Goal: Task Accomplishment & Management: Use online tool/utility

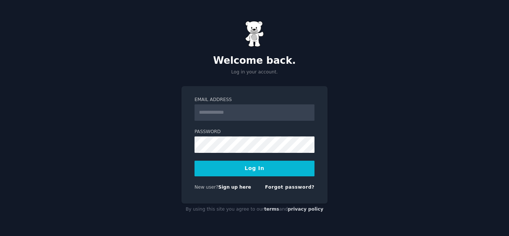
click at [284, 190] on div "Forgot password?" at bounding box center [290, 188] width 50 height 9
click at [285, 187] on link "Forgot password?" at bounding box center [290, 186] width 50 height 5
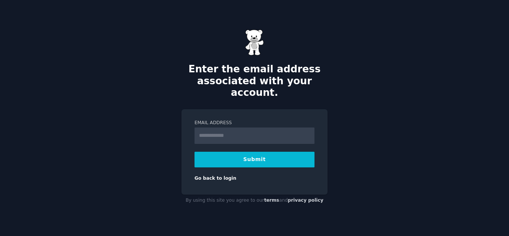
click at [240, 133] on input "Email Address" at bounding box center [255, 135] width 120 height 16
type input "**********"
click at [243, 155] on button "Submit" at bounding box center [255, 160] width 120 height 16
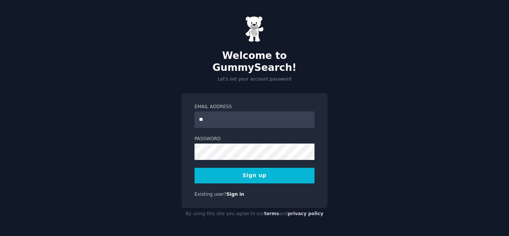
type input "**********"
click at [179, 144] on div "**********" at bounding box center [254, 118] width 509 height 236
click at [265, 172] on button "Sign up" at bounding box center [255, 176] width 120 height 16
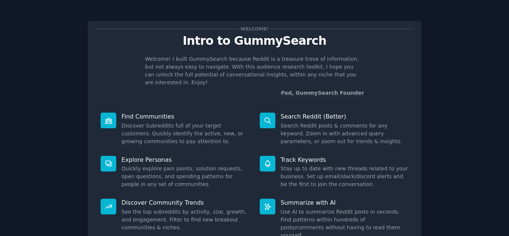
click at [146, 113] on p "Find Communities" at bounding box center [185, 117] width 128 height 8
click at [105, 117] on icon at bounding box center [109, 121] width 8 height 8
click at [483, 172] on div "Welcome! Intro to GummySearch Welcome! I built GummySearch because Reddit is a …" at bounding box center [254, 153] width 488 height 287
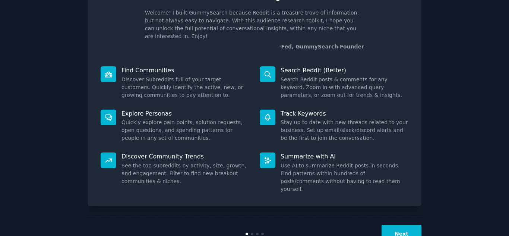
scroll to position [56, 0]
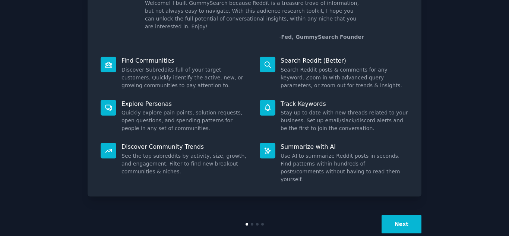
click at [396, 215] on button "Next" at bounding box center [402, 224] width 40 height 18
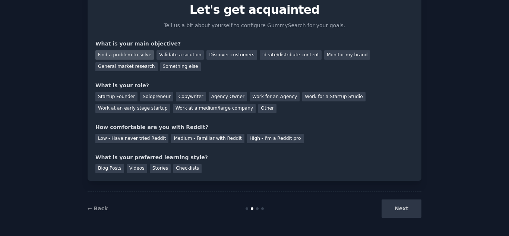
click at [134, 59] on div "Find a problem to solve" at bounding box center [124, 54] width 58 height 9
click at [185, 58] on div "Validate a solution" at bounding box center [179, 54] width 47 height 9
click at [126, 54] on div "Find a problem to solve" at bounding box center [124, 54] width 58 height 9
click at [126, 95] on div "Startup Founder" at bounding box center [116, 96] width 42 height 9
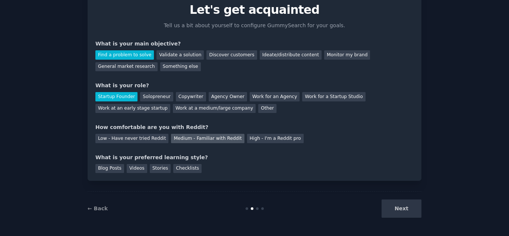
click at [212, 139] on div "Medium - Familiar with Reddit" at bounding box center [207, 138] width 73 height 9
click at [105, 169] on div "Blog Posts" at bounding box center [109, 168] width 29 height 9
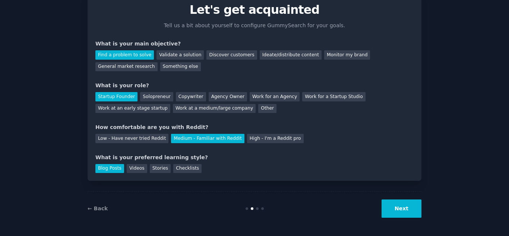
click at [405, 213] on button "Next" at bounding box center [402, 208] width 40 height 18
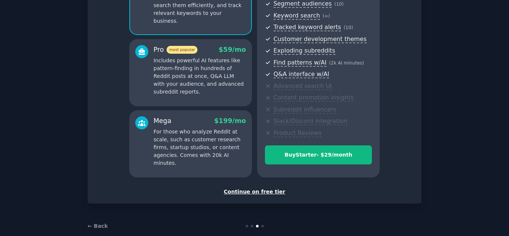
scroll to position [111, 0]
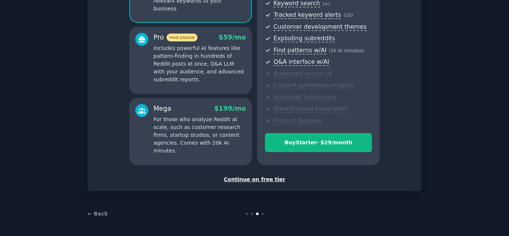
click at [246, 178] on div "Continue on free tier" at bounding box center [254, 179] width 318 height 8
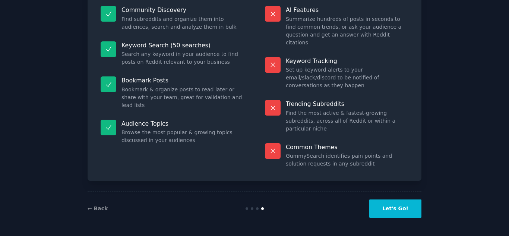
scroll to position [54, 0]
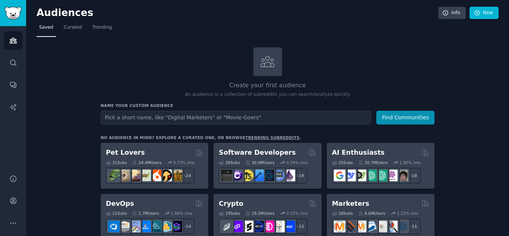
click at [401, 121] on button "Find Communities" at bounding box center [405, 118] width 58 height 14
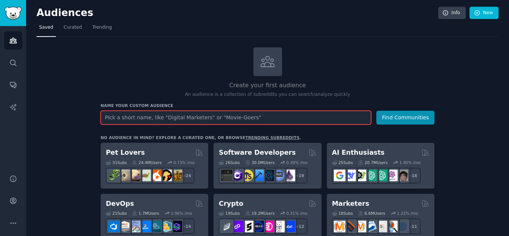
click at [213, 118] on input "text" at bounding box center [236, 118] width 271 height 14
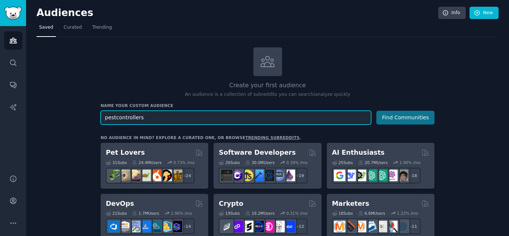
type input "pestcontrollers"
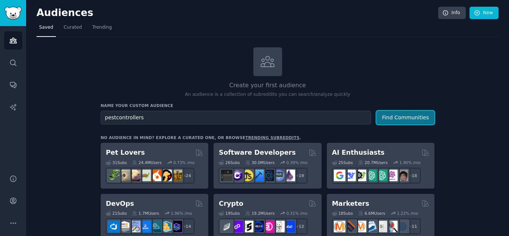
click at [387, 117] on button "Find Communities" at bounding box center [405, 118] width 58 height 14
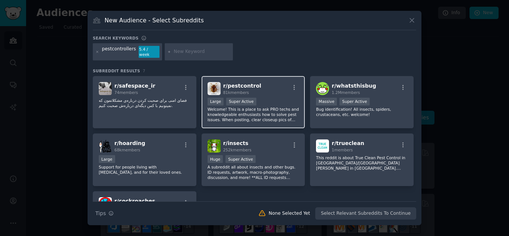
click at [235, 107] on p "Welcome! This is a place to ask PRO techs and knowledgeable enthusiasts how to …" at bounding box center [254, 115] width 92 height 16
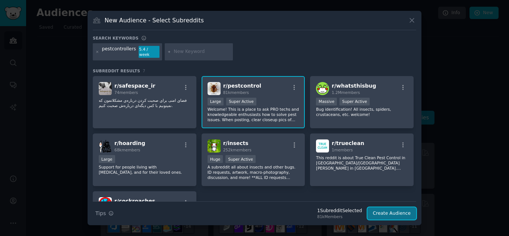
click at [392, 211] on button "Create Audience" at bounding box center [391, 213] width 49 height 13
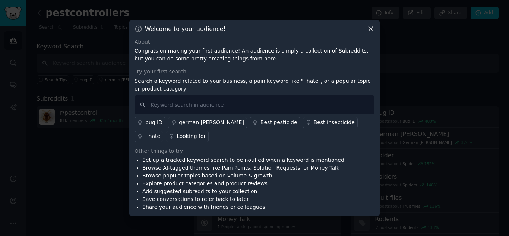
click at [373, 29] on icon at bounding box center [371, 29] width 8 height 8
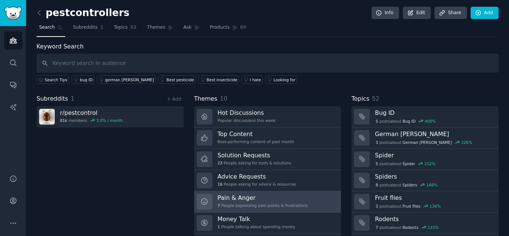
click at [249, 197] on h3 "Pain & Anger" at bounding box center [263, 198] width 90 height 8
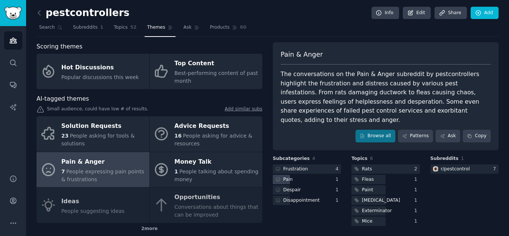
click at [291, 175] on div "Pain" at bounding box center [283, 179] width 21 height 9
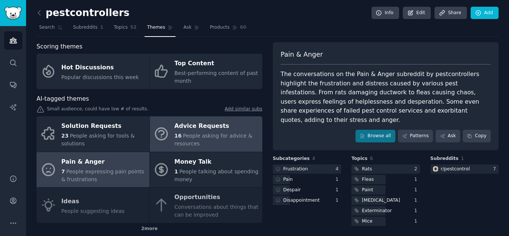
click at [189, 134] on span "People asking for advice & resources" at bounding box center [213, 140] width 78 height 14
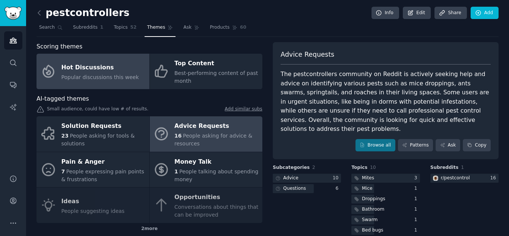
click at [97, 68] on div "Hot Discussions" at bounding box center [100, 67] width 78 height 12
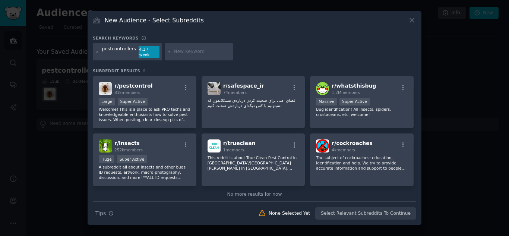
click at [174, 53] on input "text" at bounding box center [202, 51] width 57 height 7
type input "sciemtist"
type input "scientist"
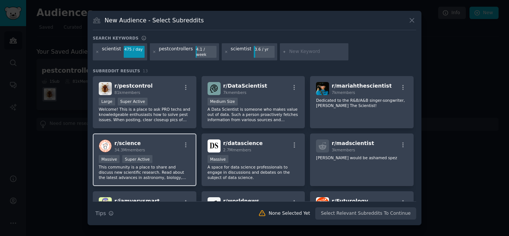
click at [127, 140] on span "r/ science" at bounding box center [127, 143] width 26 height 6
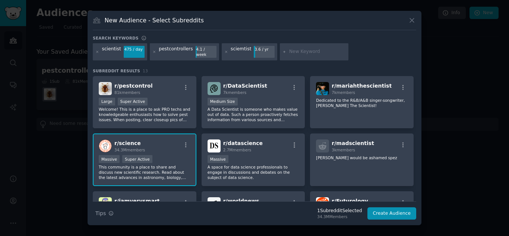
click at [125, 166] on p "This community is a place to share and discuss new scientific research. Read ab…" at bounding box center [145, 172] width 92 height 16
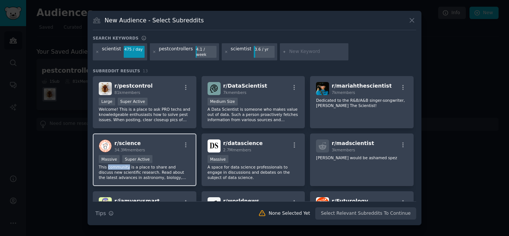
click at [125, 166] on p "This community is a place to share and discuss new scientific research. Read ab…" at bounding box center [145, 172] width 92 height 16
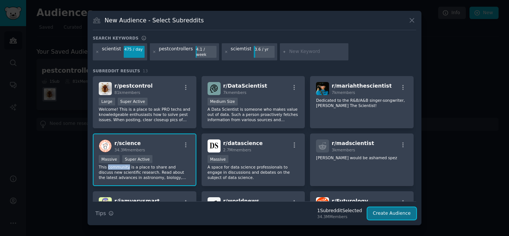
click at [391, 211] on button "Create Audience" at bounding box center [391, 213] width 49 height 13
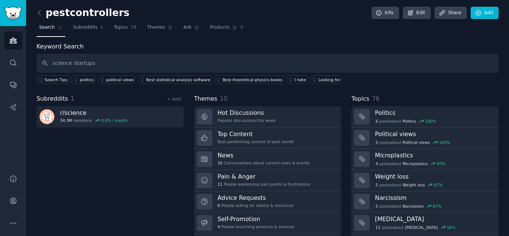
type input "science startups"
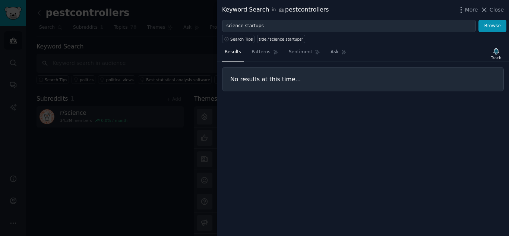
click at [99, 43] on div at bounding box center [254, 118] width 509 height 236
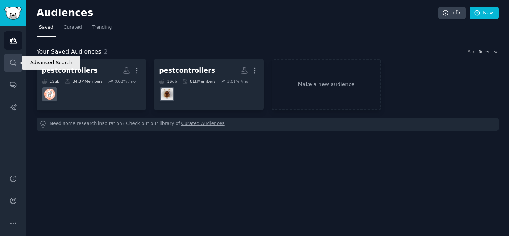
click at [13, 61] on icon "Sidebar" at bounding box center [13, 63] width 8 height 8
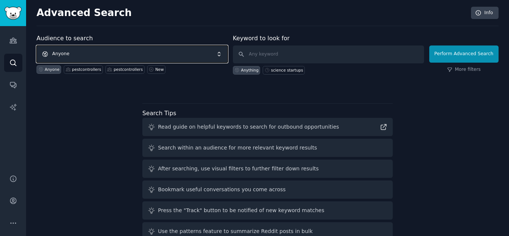
click at [86, 55] on span "Anyone" at bounding box center [132, 53] width 191 height 17
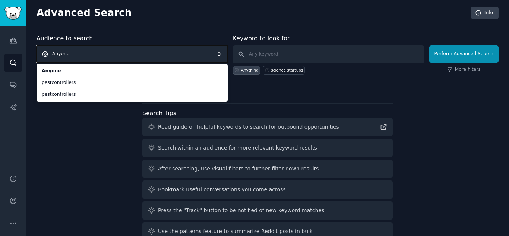
click at [82, 50] on span "Anyone" at bounding box center [132, 53] width 191 height 17
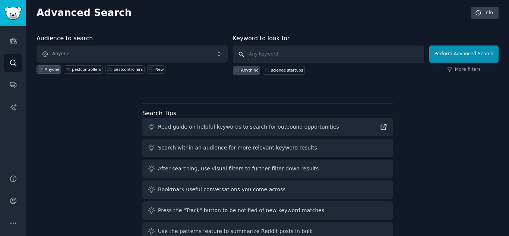
click at [254, 51] on input "text" at bounding box center [328, 54] width 191 height 18
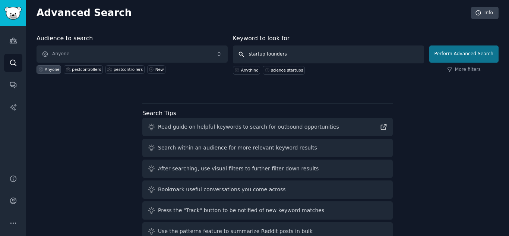
type input "startup founders"
click at [452, 51] on button "Perform Advanced Search" at bounding box center [463, 53] width 69 height 17
